Goal: Transaction & Acquisition: Purchase product/service

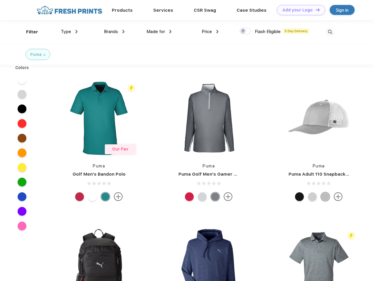
click at [298, 10] on link "Add your Logo Design Tool" at bounding box center [301, 10] width 48 height 10
click at [0, 0] on div "Design Tool" at bounding box center [0, 0] width 0 height 0
click at [315, 10] on link "Add your Logo Design Tool" at bounding box center [301, 10] width 48 height 10
click at [28, 32] on div "Filter" at bounding box center [32, 32] width 12 height 7
click at [69, 32] on span "Type" at bounding box center [66, 31] width 10 height 5
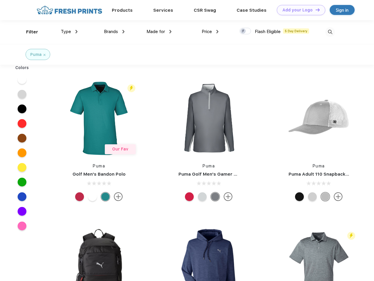
click at [114, 32] on span "Brands" at bounding box center [111, 31] width 14 height 5
click at [159, 32] on span "Made for" at bounding box center [155, 31] width 18 height 5
click at [210, 32] on span "Price" at bounding box center [206, 31] width 10 height 5
click at [245, 31] on div at bounding box center [244, 31] width 11 height 6
click at [243, 31] on input "checkbox" at bounding box center [241, 30] width 4 height 4
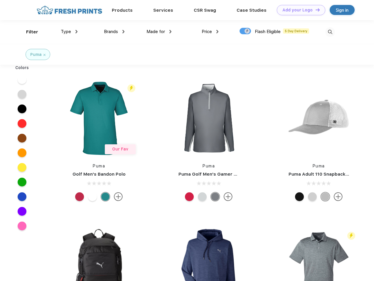
click at [330, 32] on img at bounding box center [330, 32] width 10 height 10
